Goal: Transaction & Acquisition: Purchase product/service

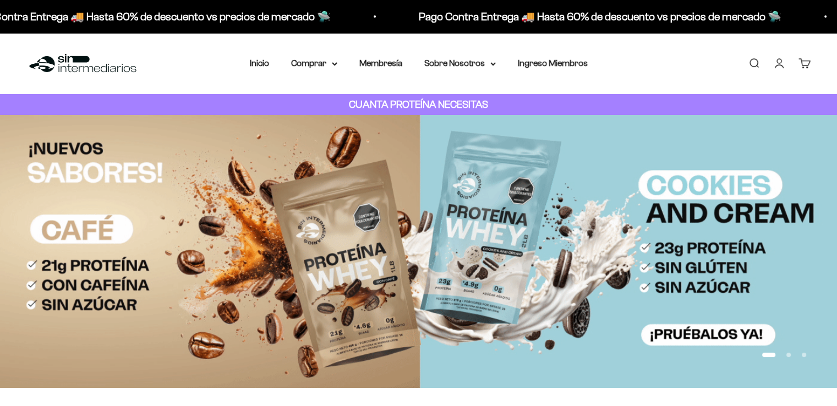
click at [781, 65] on link "Iniciar sesión" at bounding box center [779, 63] width 12 height 12
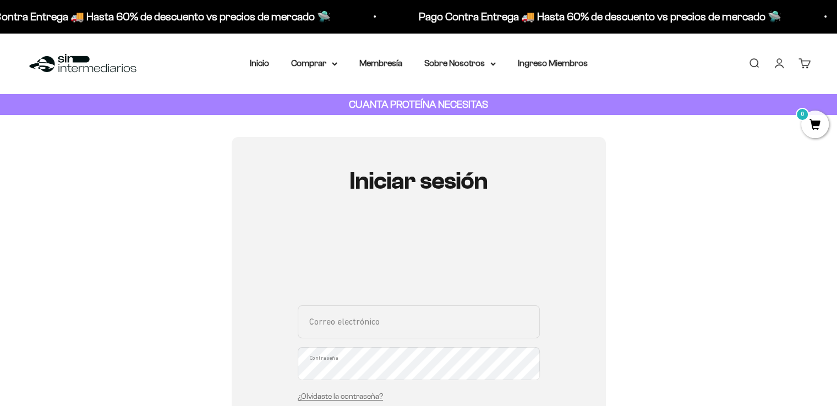
click at [389, 337] on input "Correo electrónico" at bounding box center [419, 321] width 242 height 33
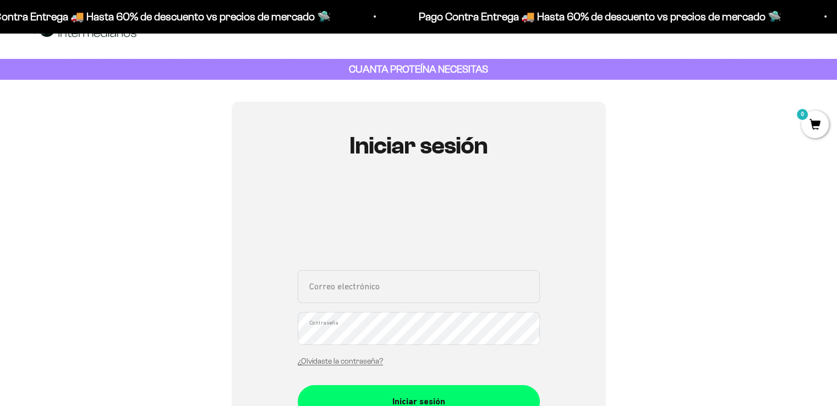
scroll to position [55, 0]
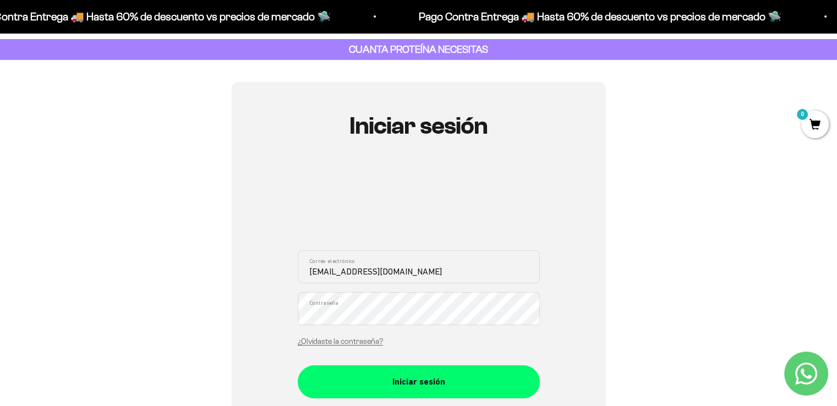
type input "espagove@gmail.com"
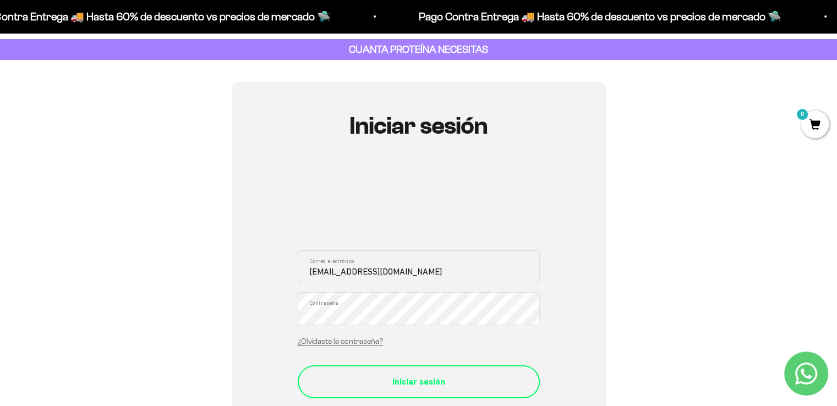
click at [405, 375] on div "Iniciar sesión" at bounding box center [419, 382] width 198 height 14
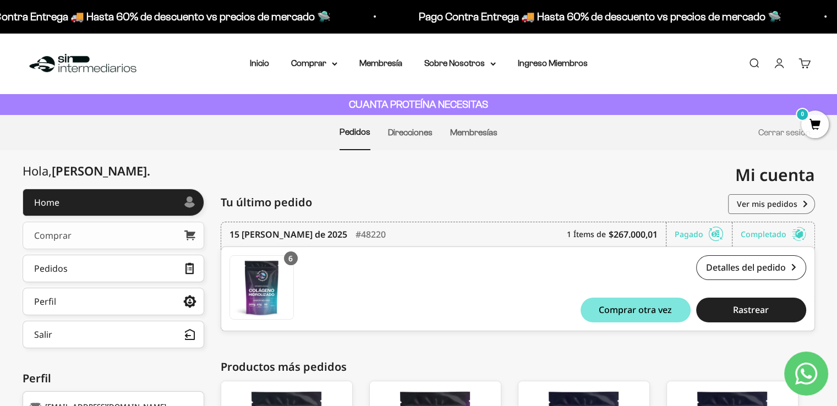
click at [79, 237] on link "Comprar" at bounding box center [114, 236] width 182 height 28
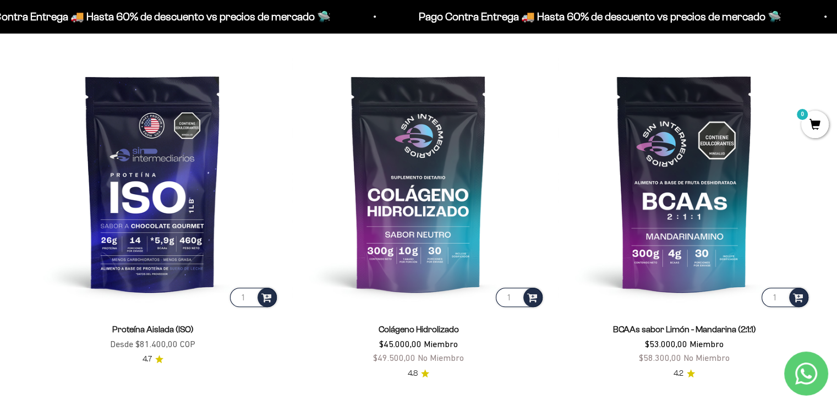
scroll to position [880, 0]
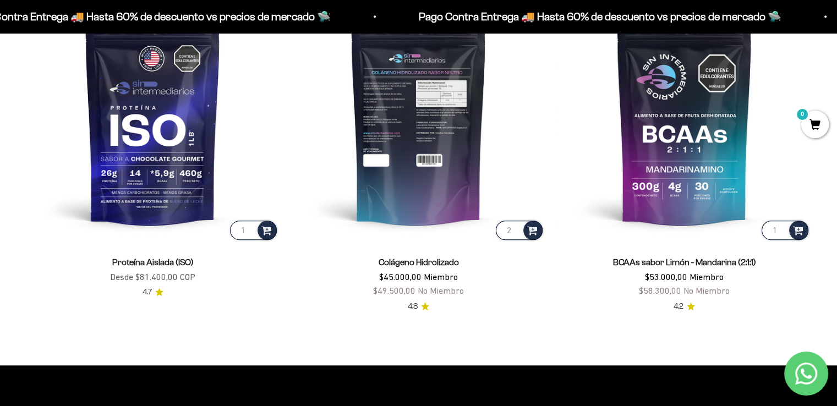
click at [514, 227] on input "2" at bounding box center [519, 230] width 47 height 19
click at [514, 227] on input "3" at bounding box center [519, 230] width 47 height 19
click at [514, 227] on input "4" at bounding box center [519, 230] width 47 height 19
type input "5"
click at [514, 227] on input "5" at bounding box center [519, 230] width 47 height 19
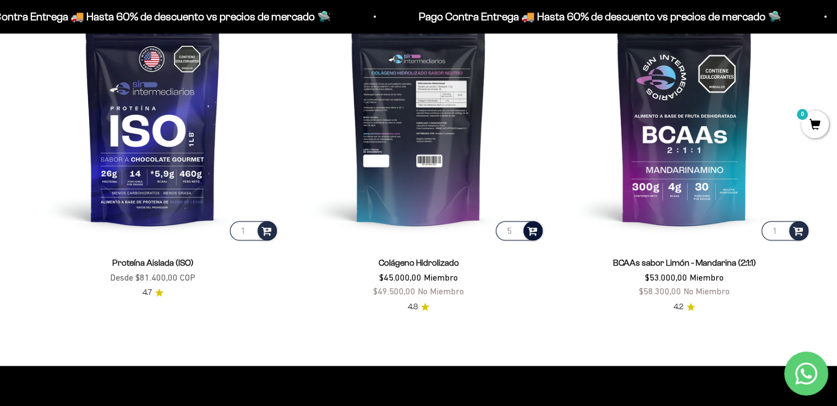
click at [534, 227] on span at bounding box center [532, 230] width 10 height 13
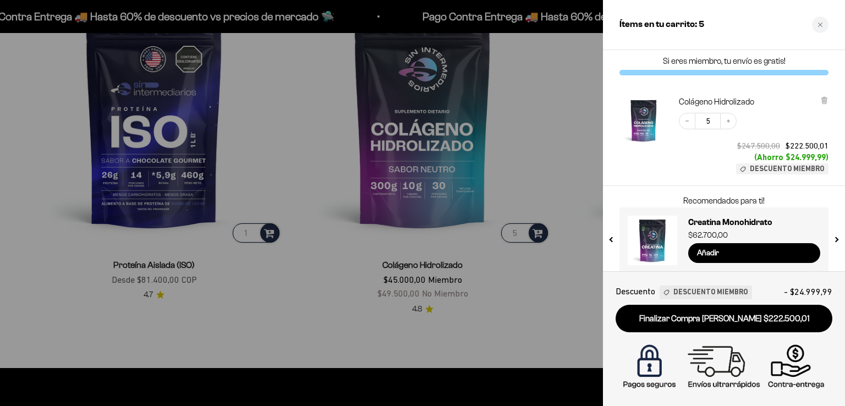
scroll to position [0, 0]
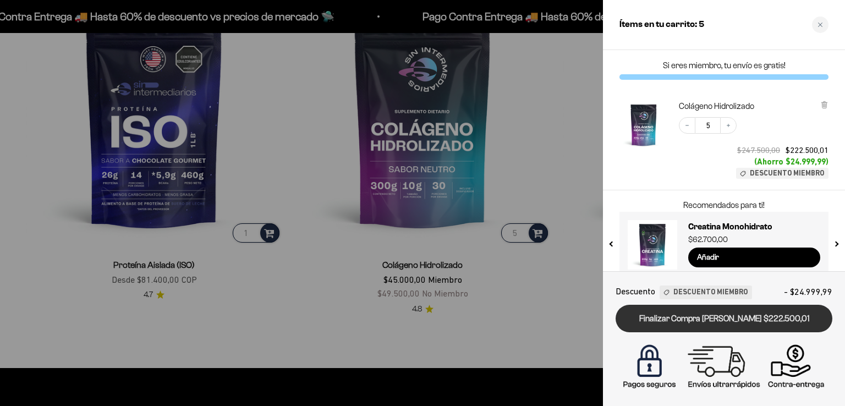
click at [768, 324] on link "Finalizar Compra Segura $222.500,01" at bounding box center [724, 319] width 217 height 28
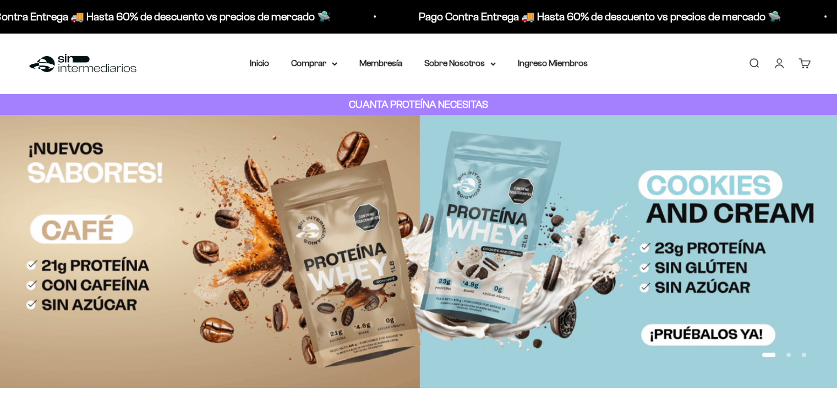
click at [782, 67] on link "Cuenta" at bounding box center [779, 63] width 12 height 12
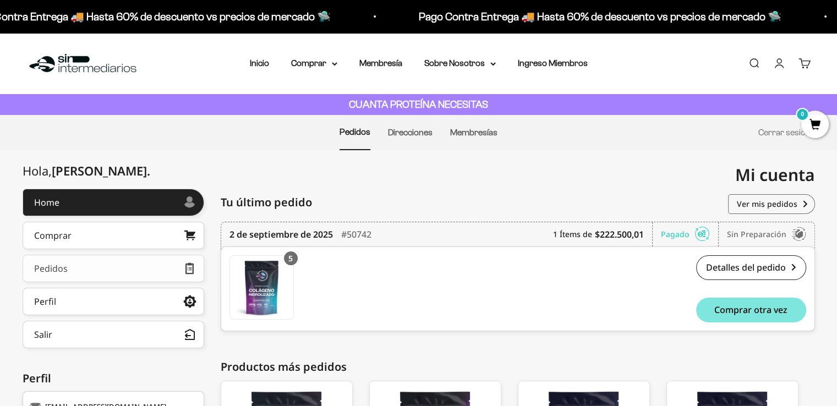
click at [119, 269] on link "Pedidos" at bounding box center [114, 269] width 182 height 28
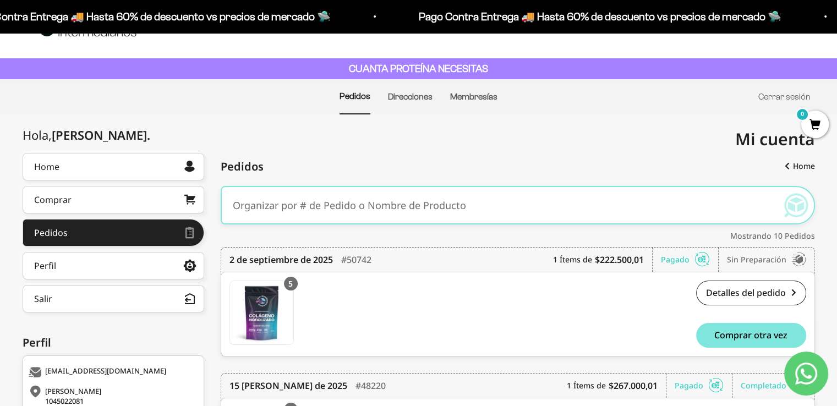
scroll to position [55, 0]
